Goal: Transaction & Acquisition: Book appointment/travel/reservation

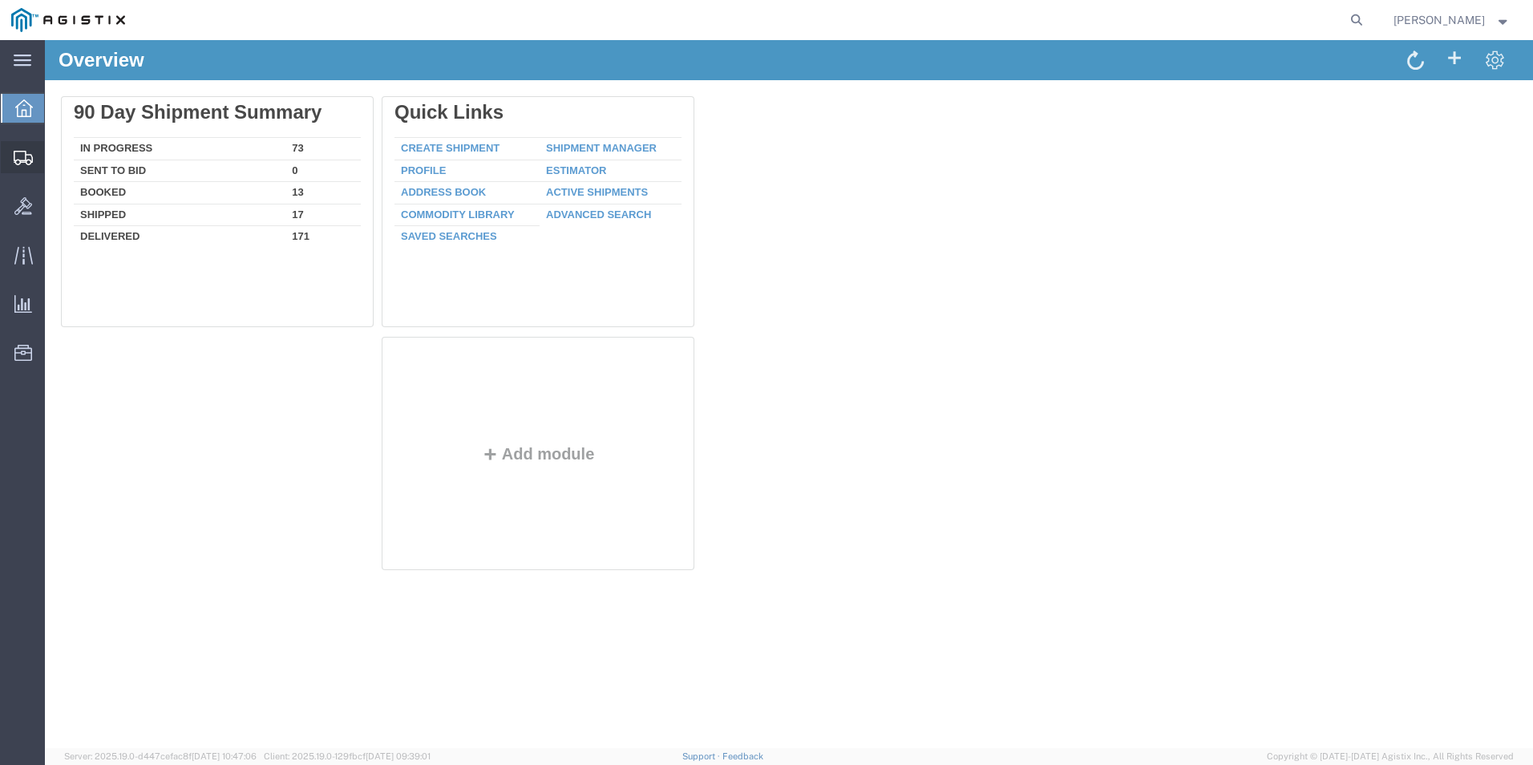
click at [0, 0] on span "Shipment Manager" at bounding box center [0, 0] width 0 height 0
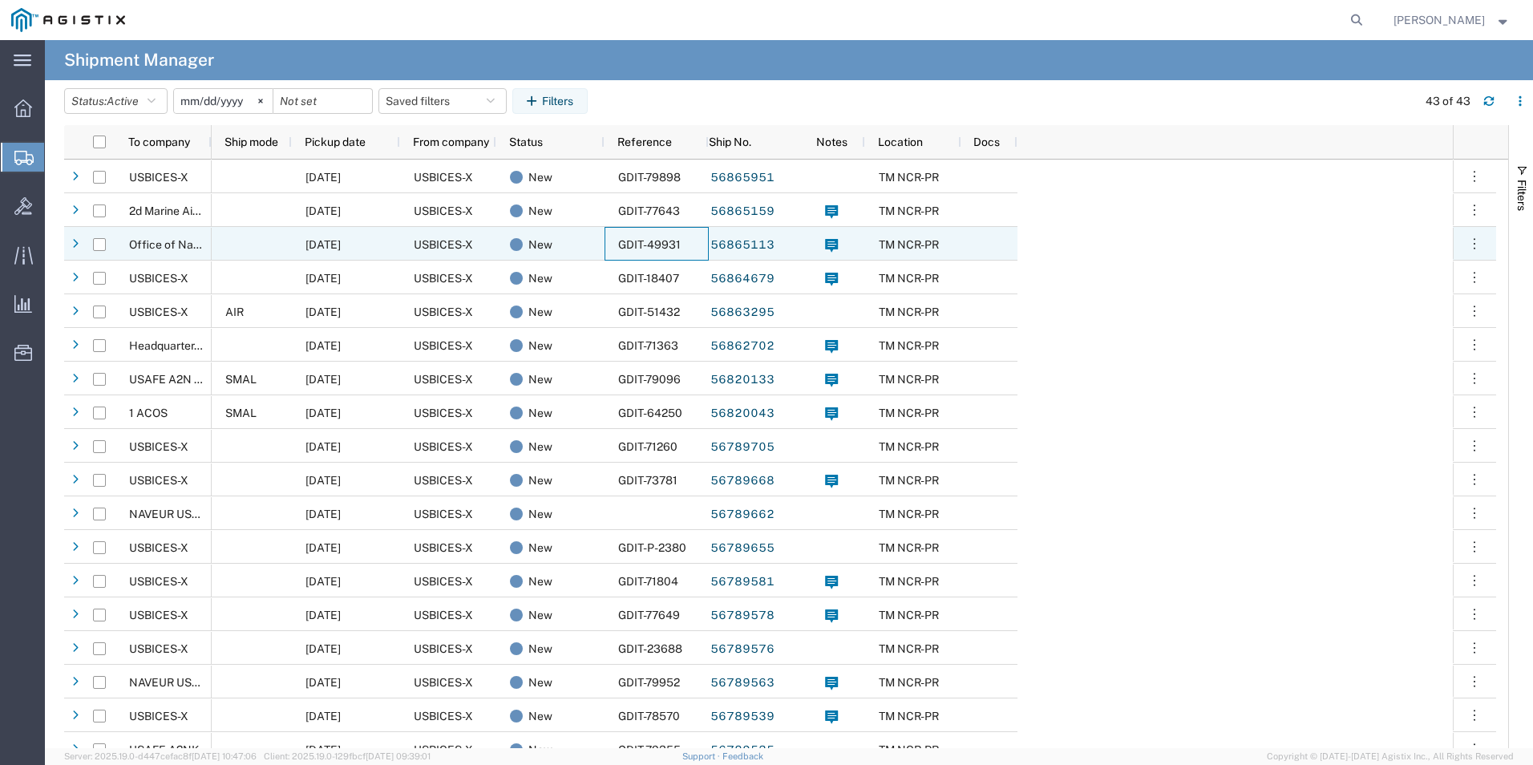
click at [660, 243] on span "GDIT-49931" at bounding box center [649, 244] width 63 height 13
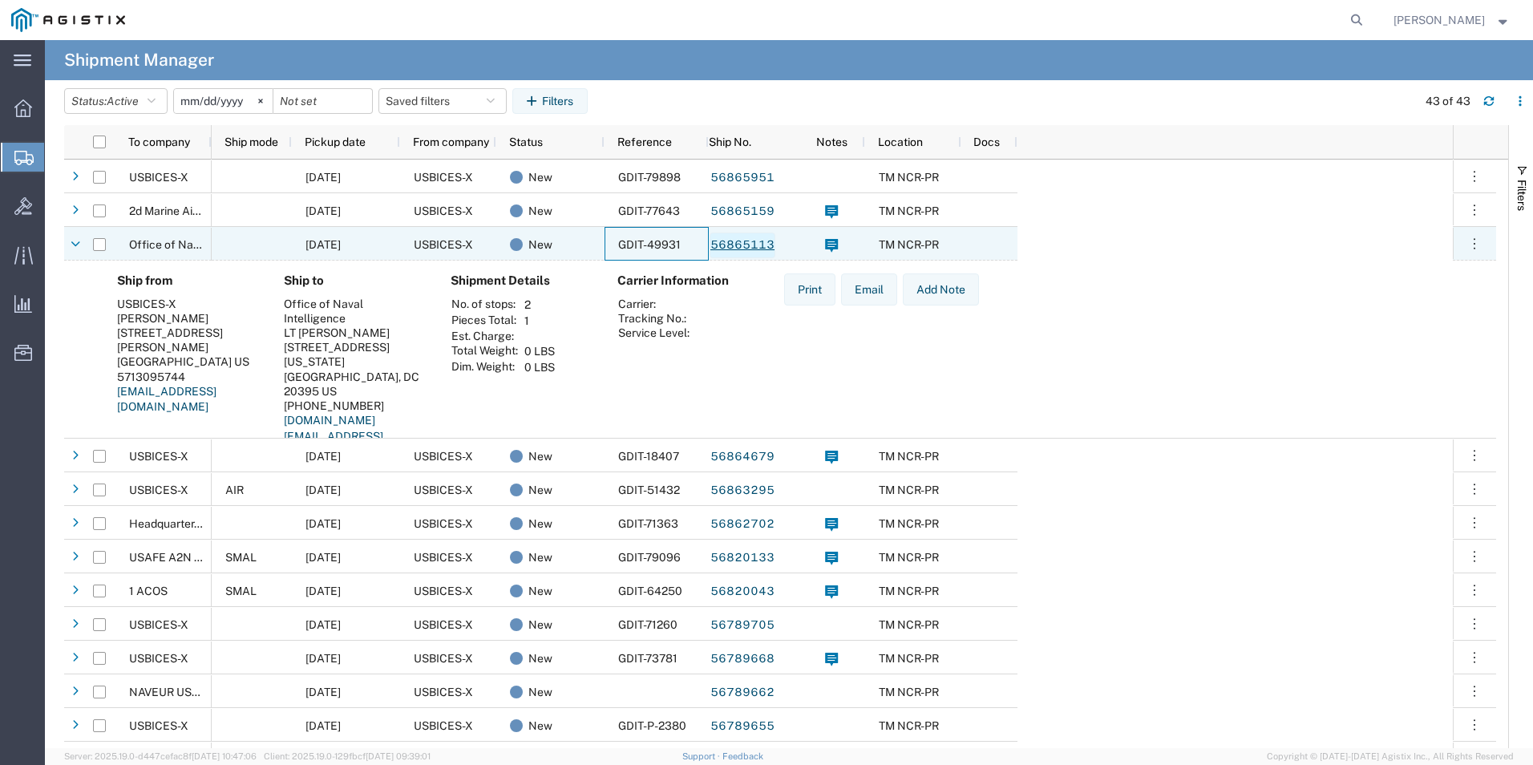
click at [719, 245] on link "56865113" at bounding box center [742, 245] width 66 height 26
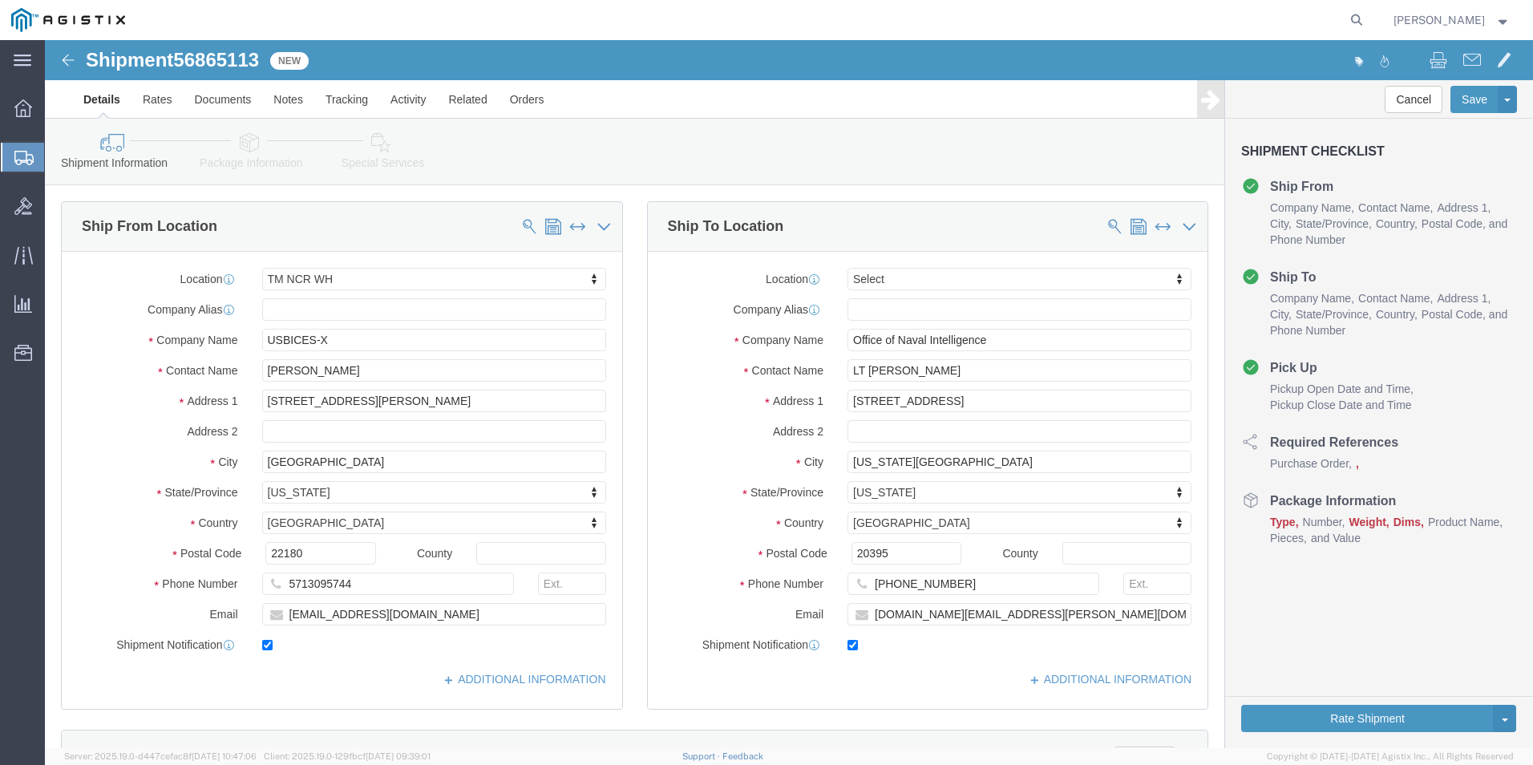
select select "69651"
select select
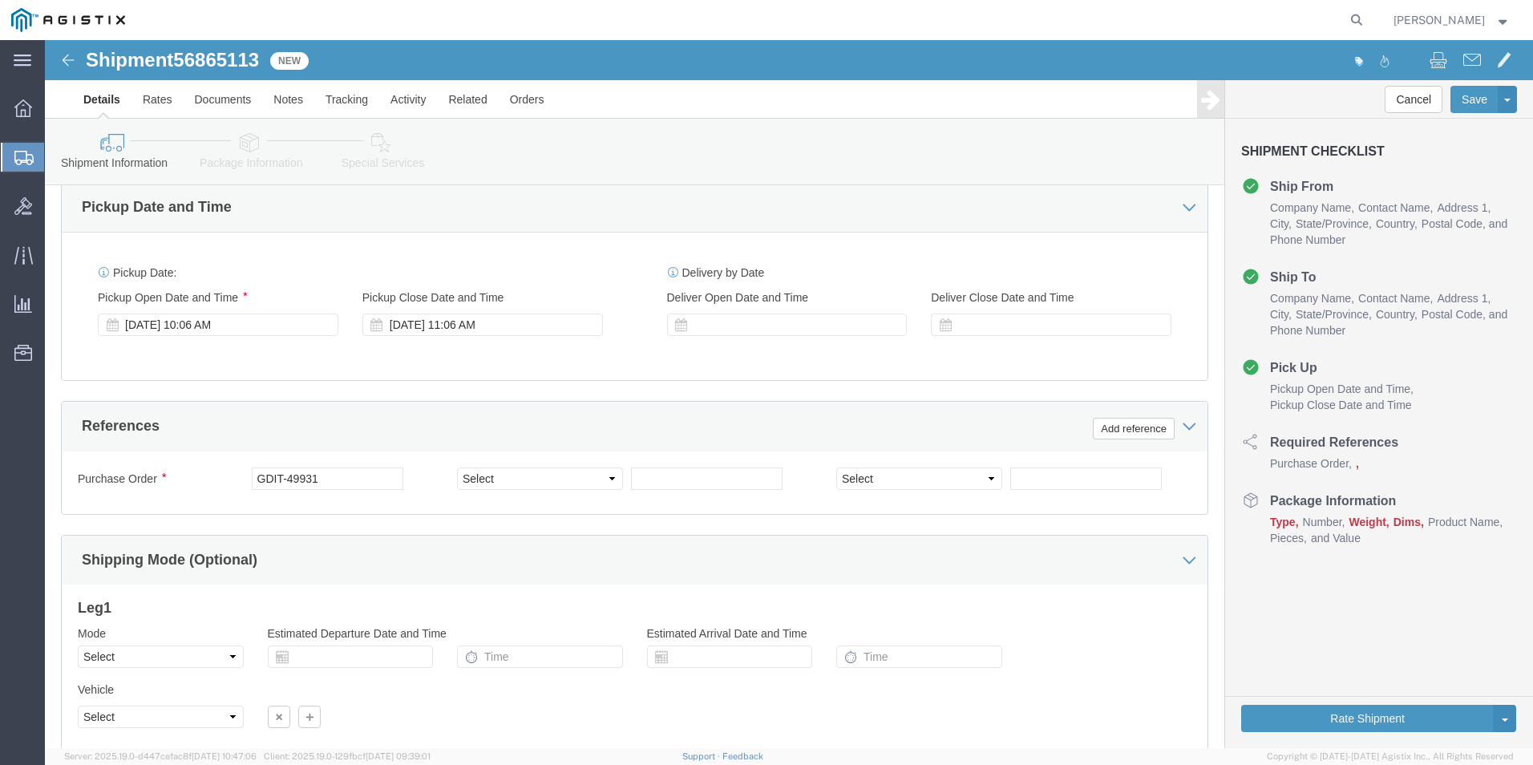
scroll to position [923, 0]
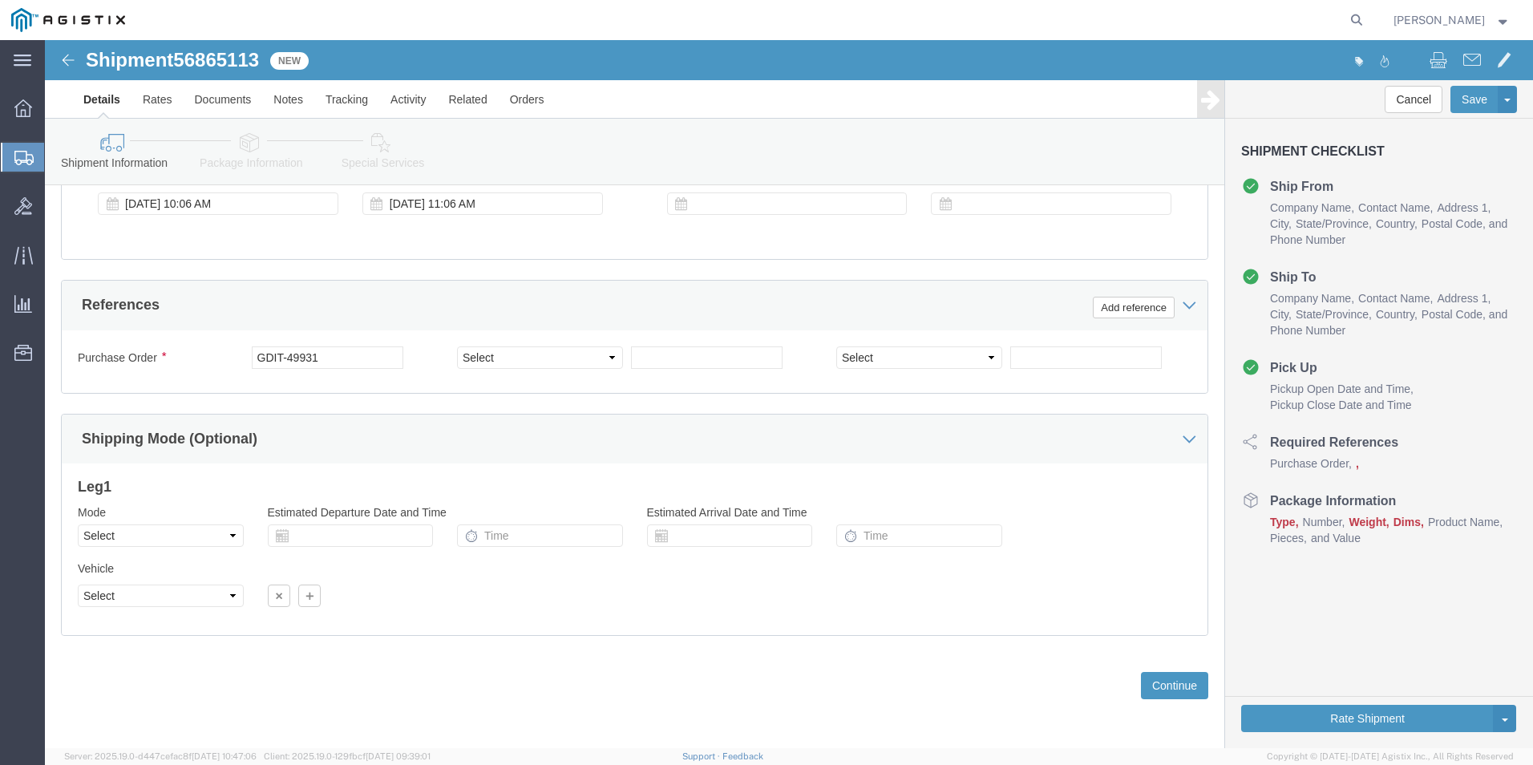
click link "Package Information"
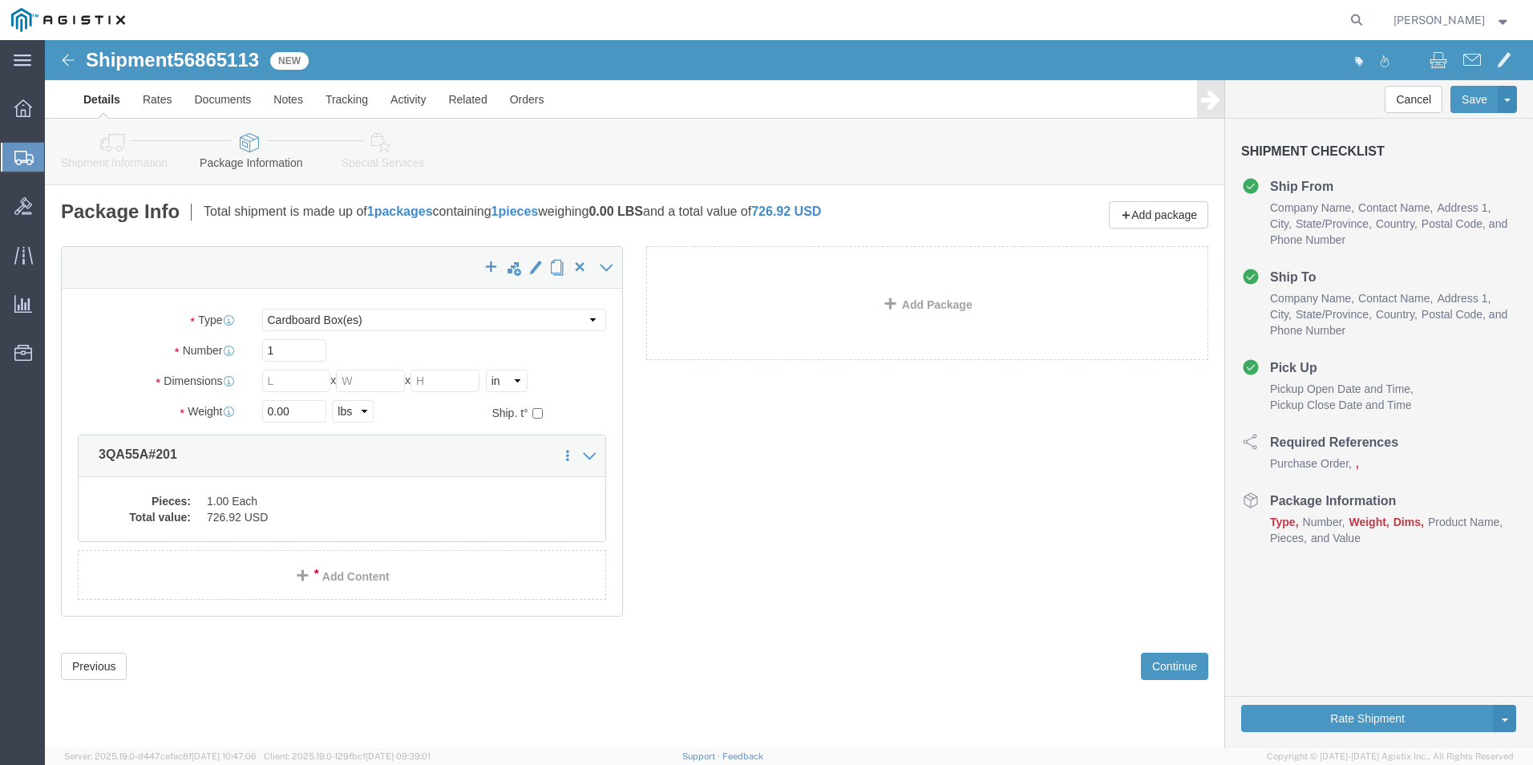
click link "Shipment Information"
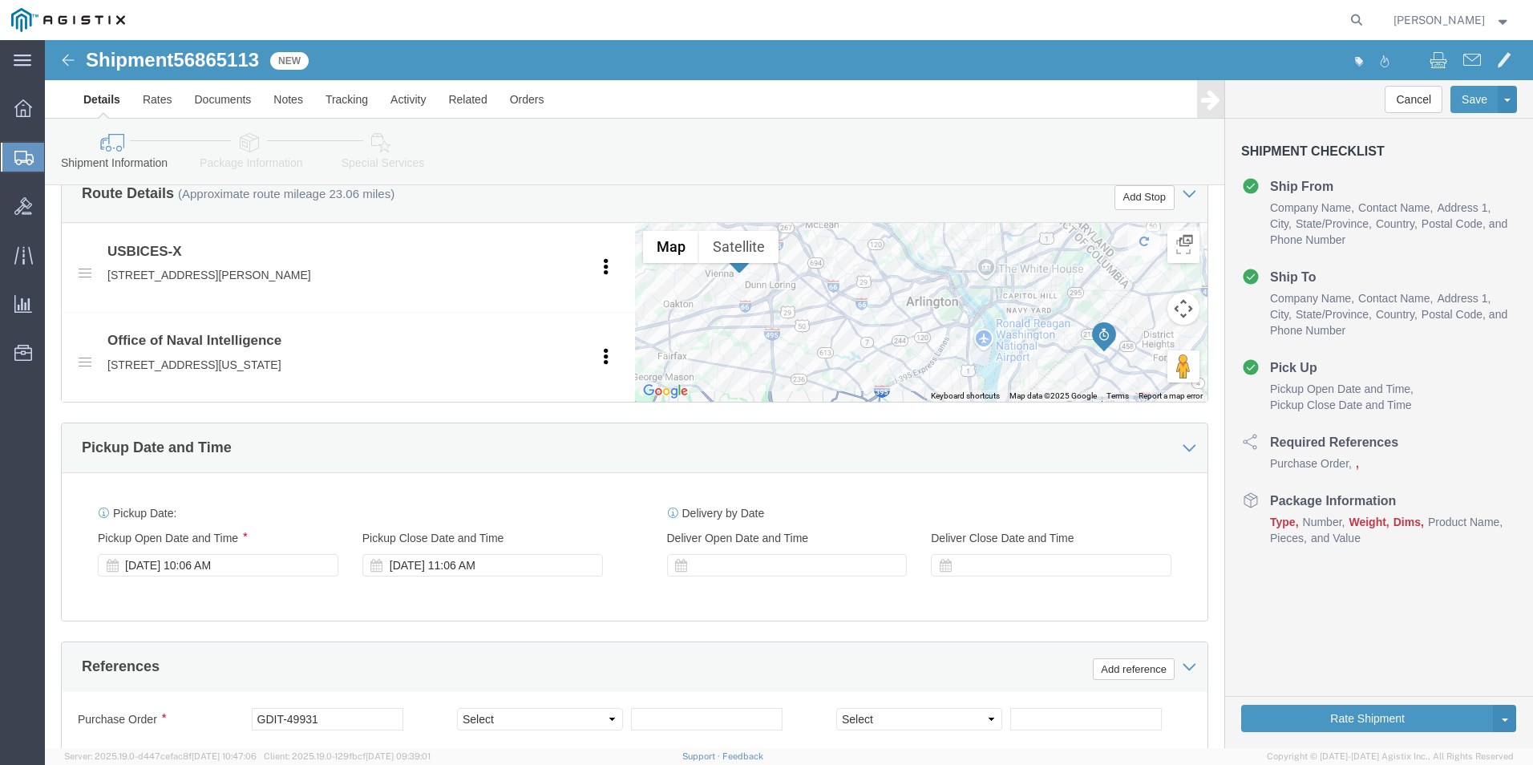
scroll to position [722, 0]
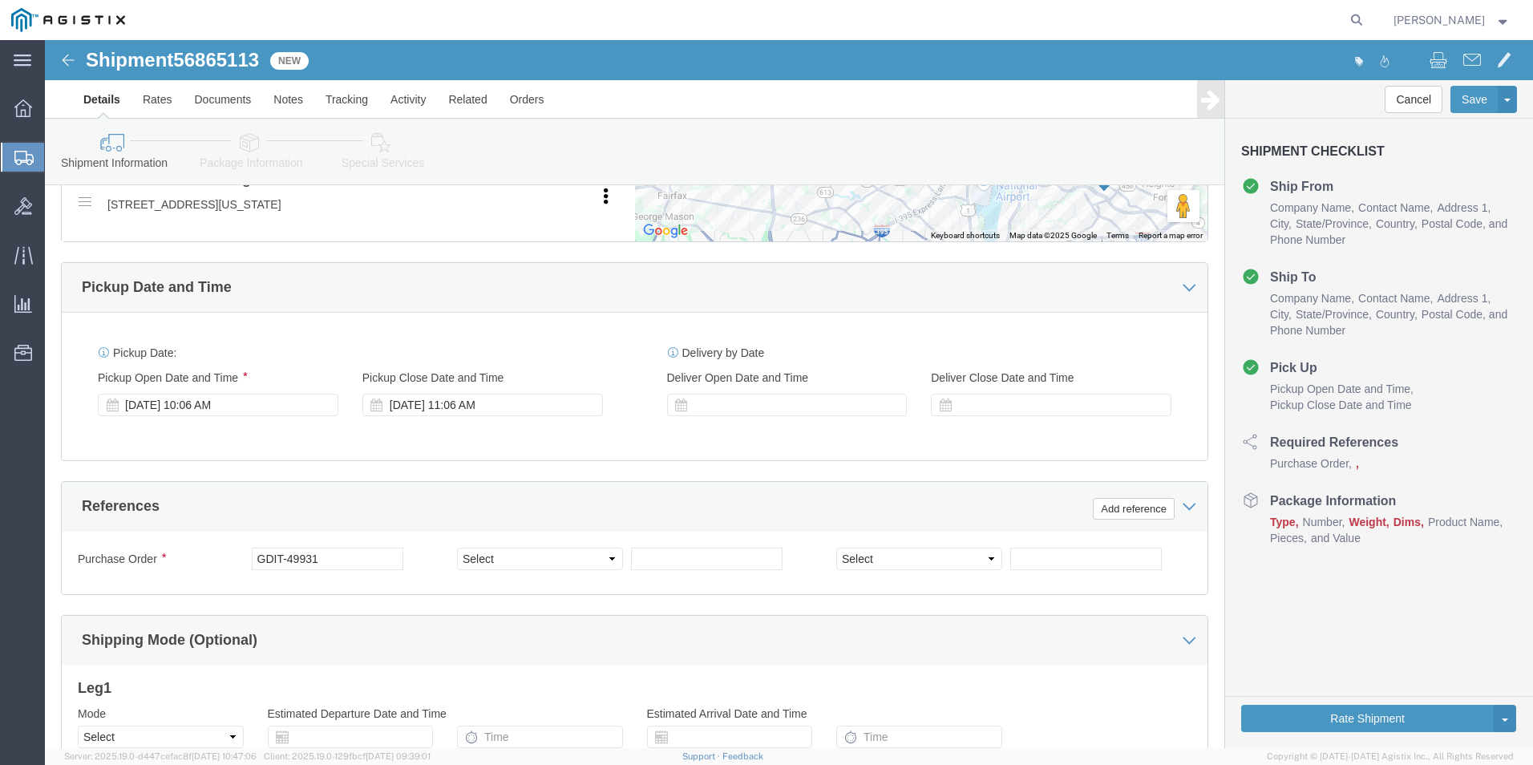
click icon
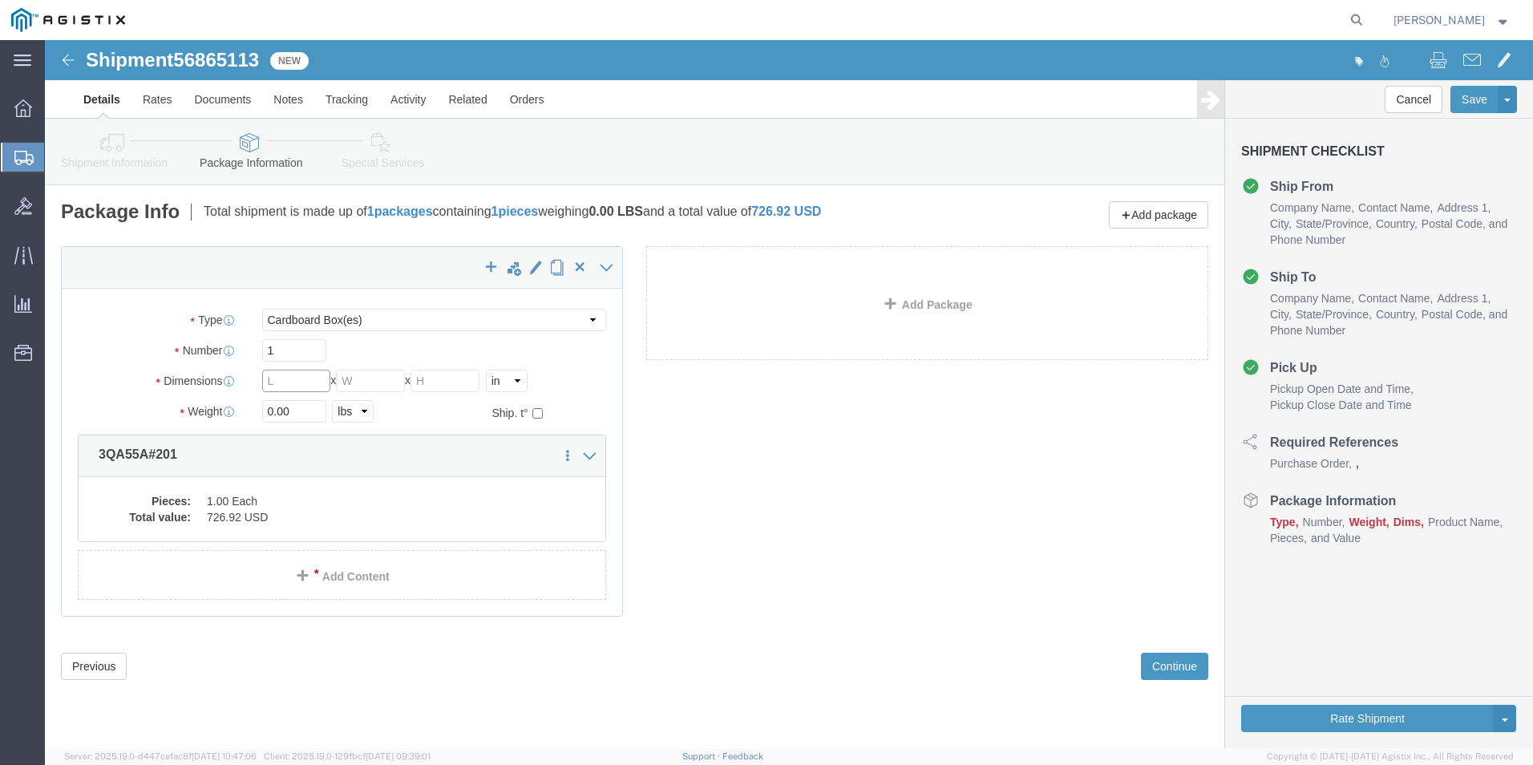
click input "text"
type input "19"
type input "23"
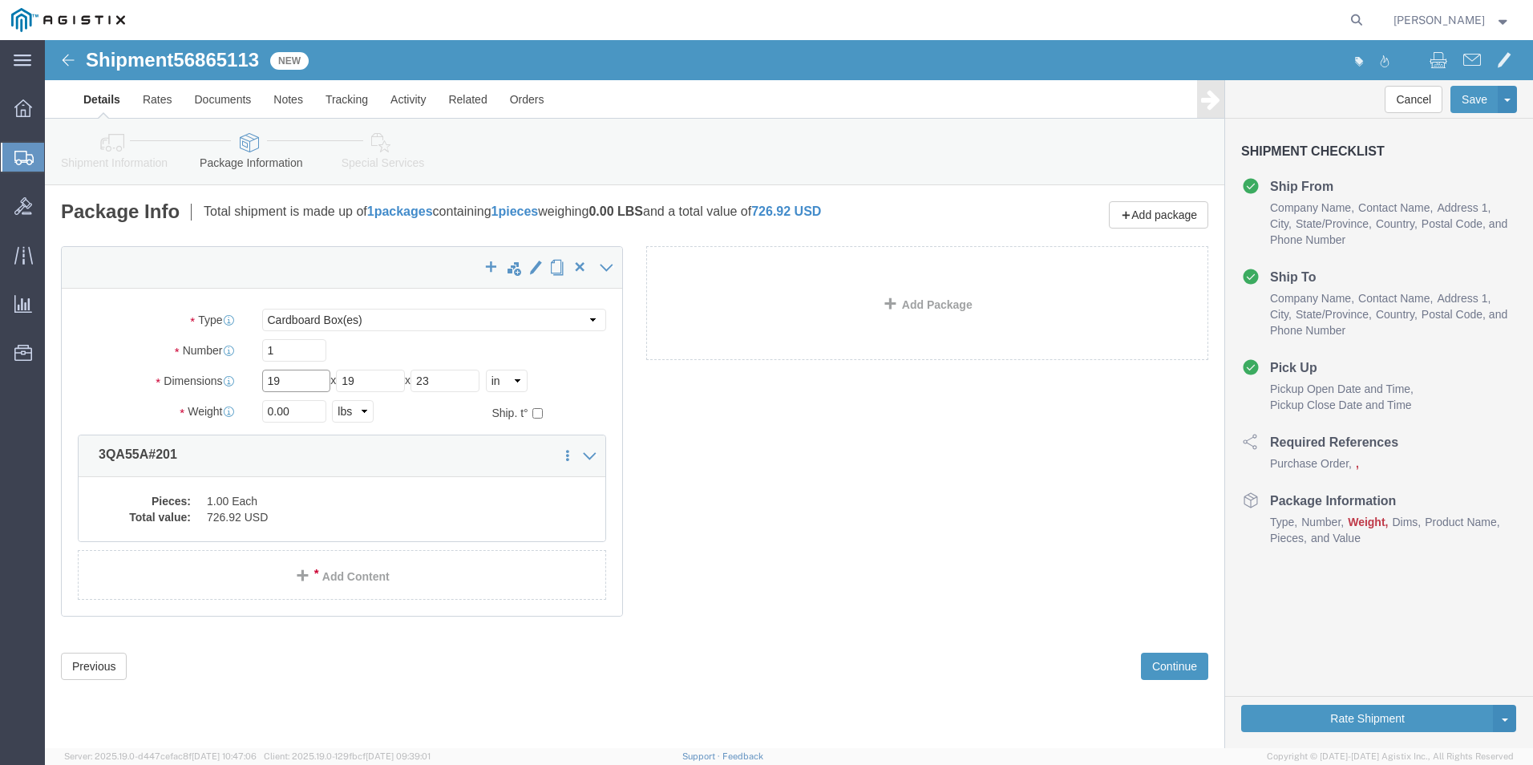
drag, startPoint x: 266, startPoint y: 341, endPoint x: 205, endPoint y: 342, distance: 60.9
click div "Length 19 x Width 19 x Height 23 Select cm ft in"
type input "23"
type input "19"
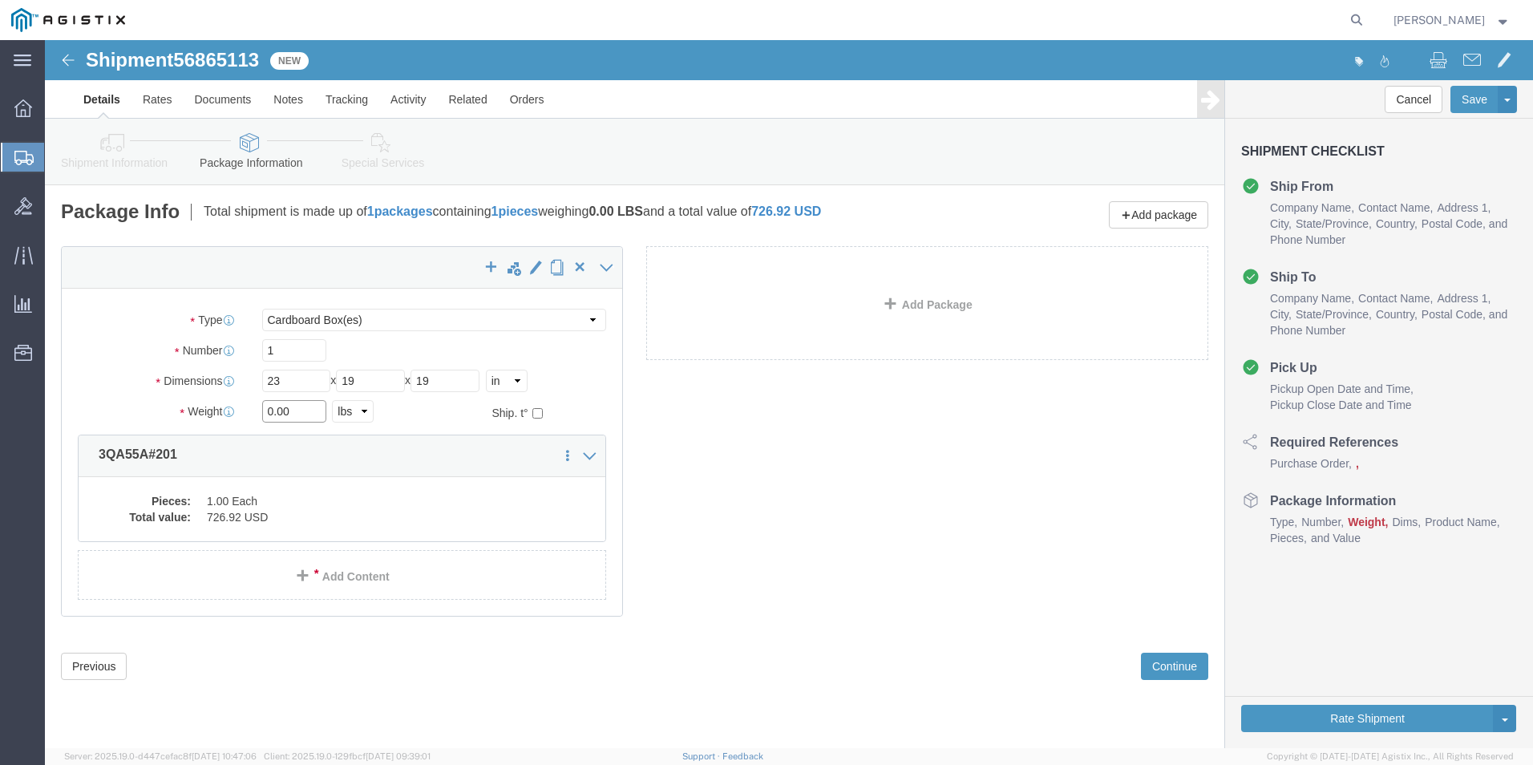
click input "0.00"
type input "57"
click div "x Package Type Select Bale(s) Basket(s) Bolt(s) Bottle(s) Buckets Bulk Bundle(s…"
click button "Continue"
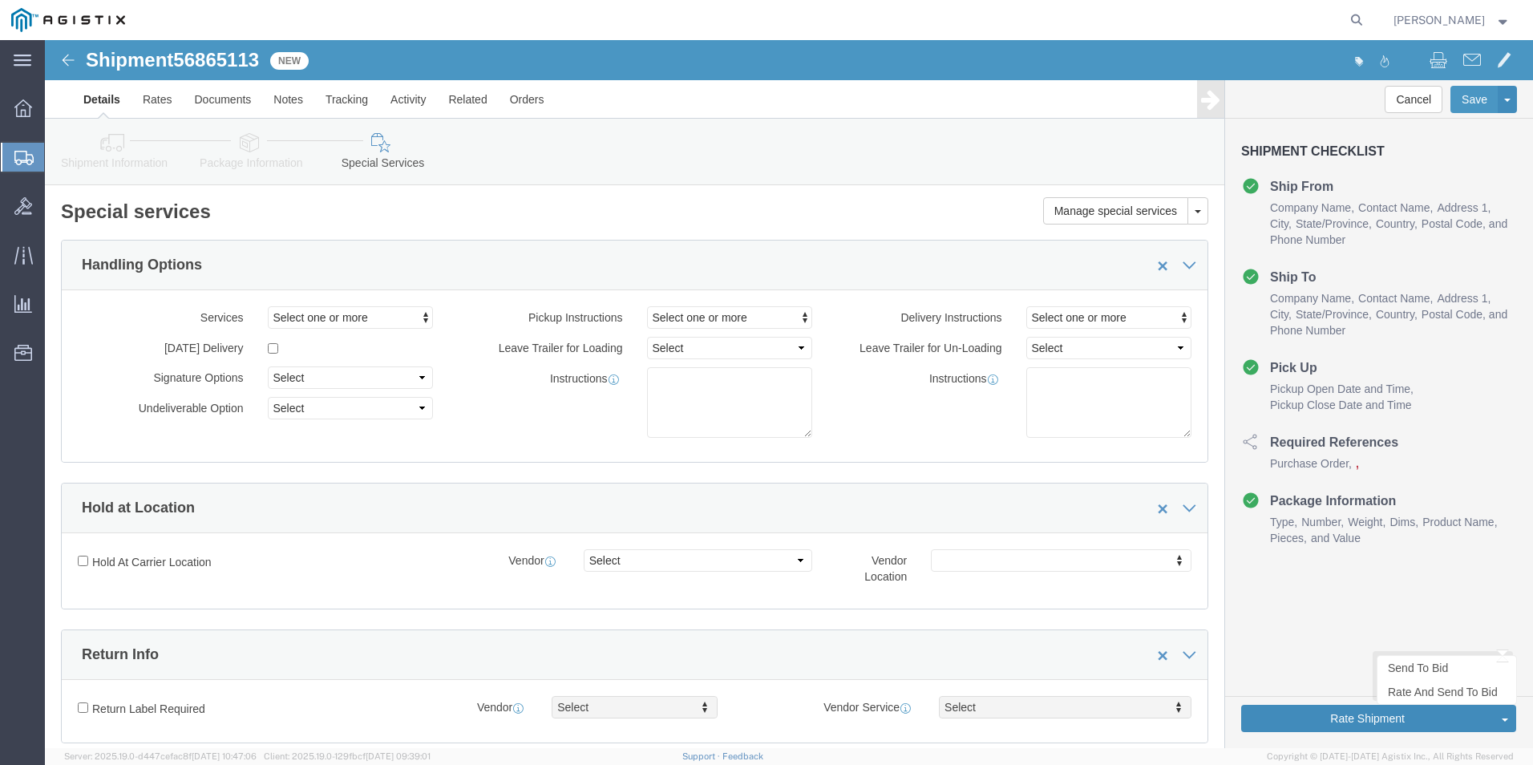
click button "Rate Shipment"
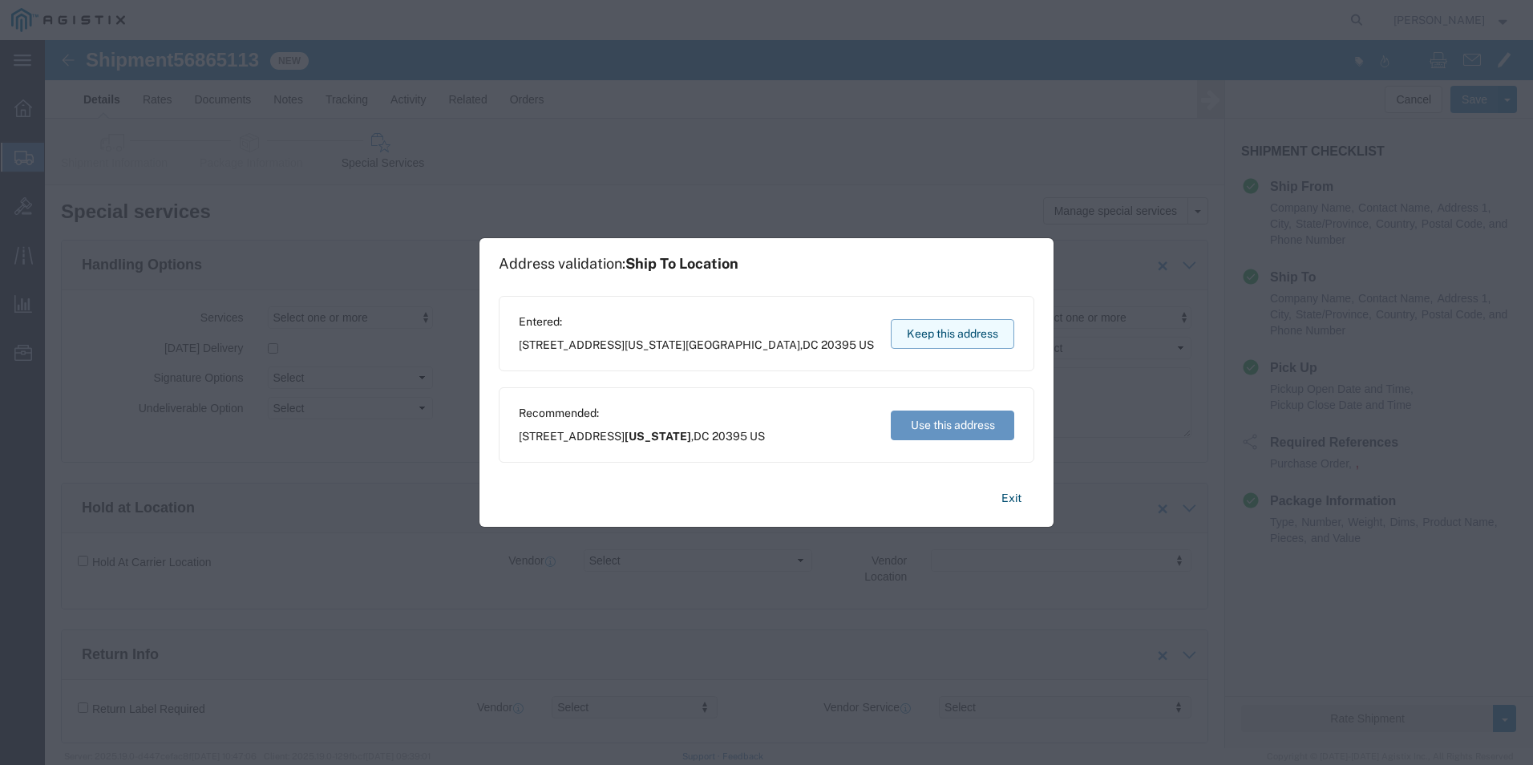
click at [973, 336] on button "Keep this address" at bounding box center [952, 334] width 123 height 30
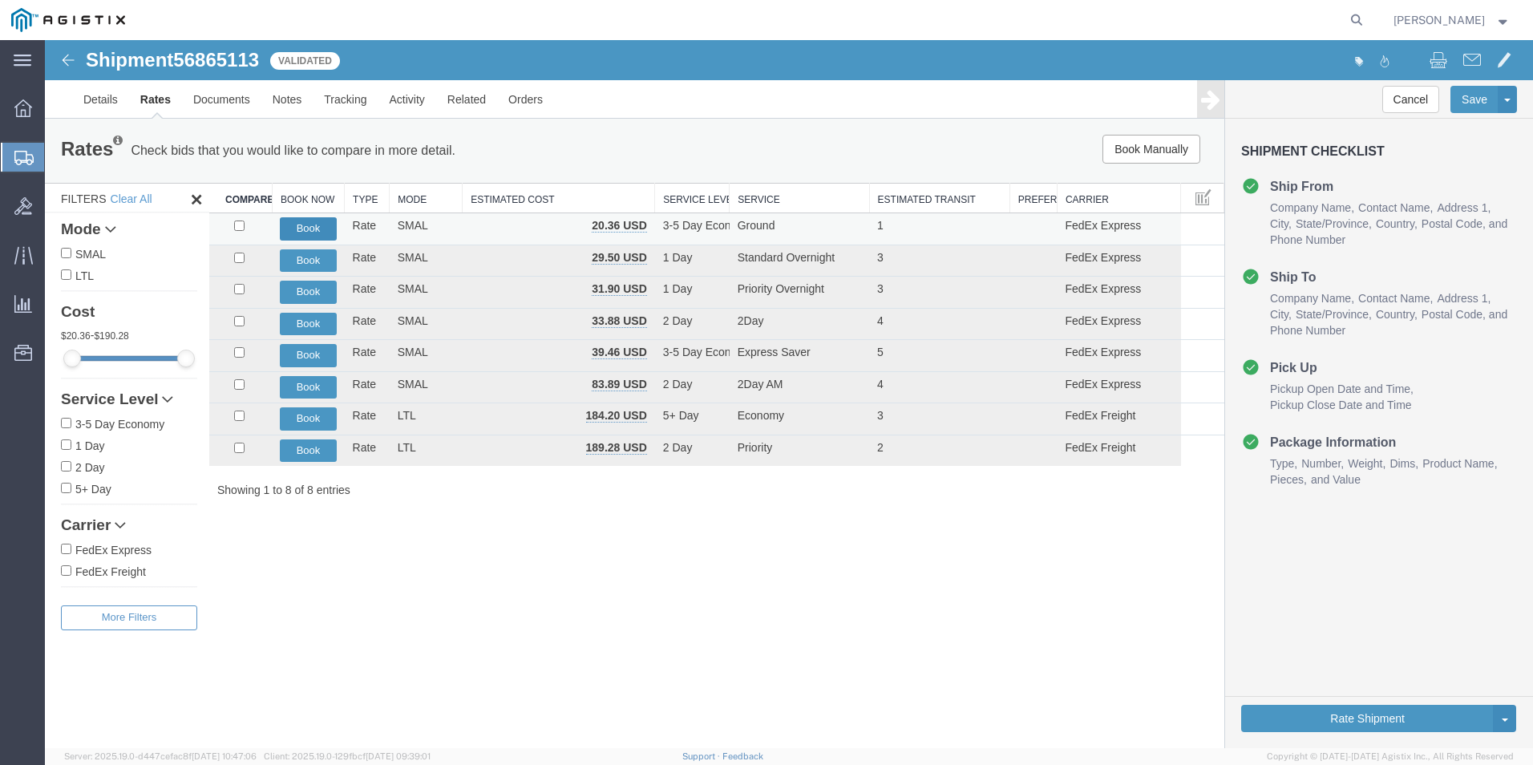
click at [314, 232] on button "Book" at bounding box center [308, 228] width 56 height 23
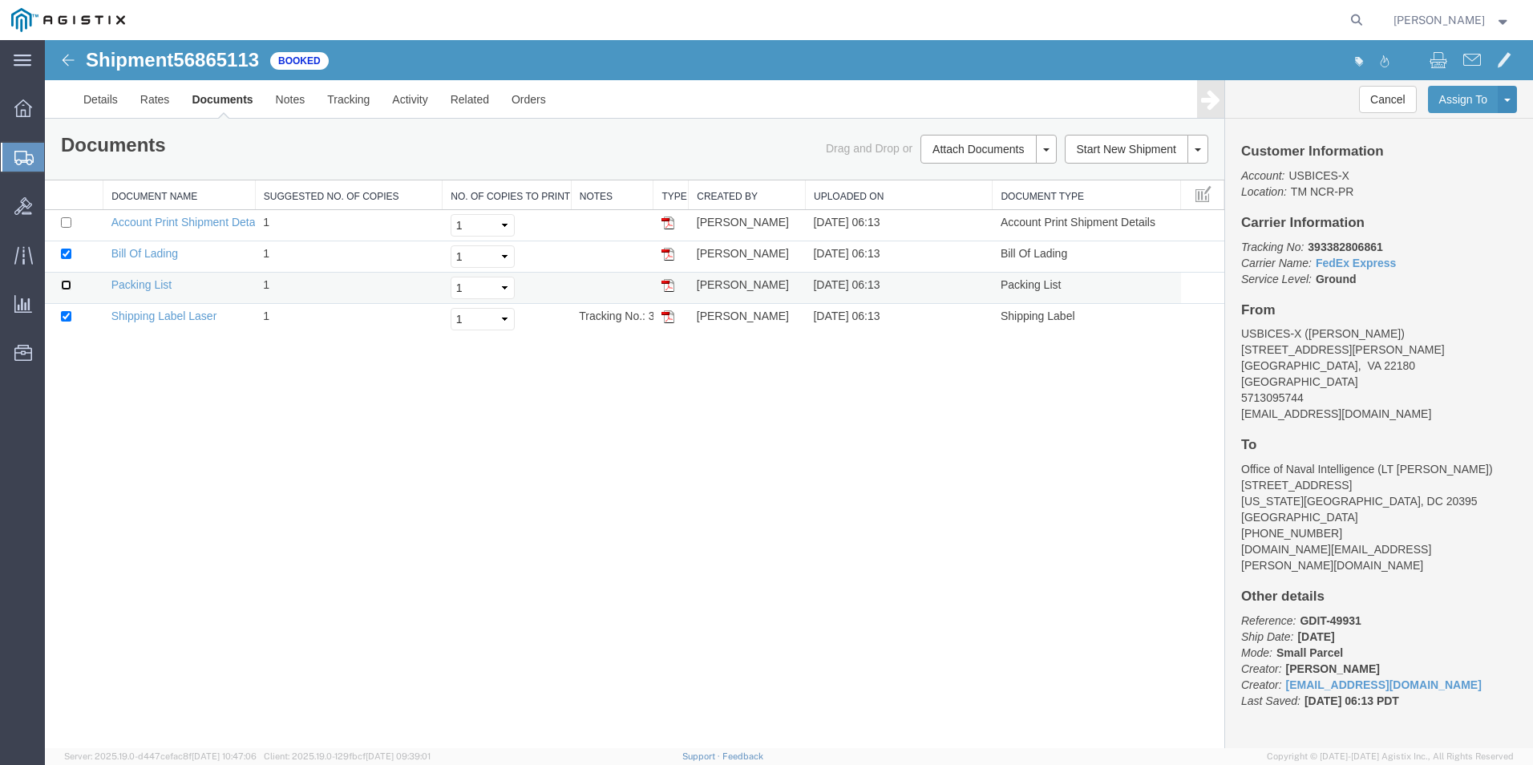
click at [67, 283] on input "checkbox" at bounding box center [66, 285] width 10 height 10
checkbox input "true"
click at [978, 178] on link "Print Documents" at bounding box center [985, 176] width 139 height 24
